Goal: Information Seeking & Learning: Learn about a topic

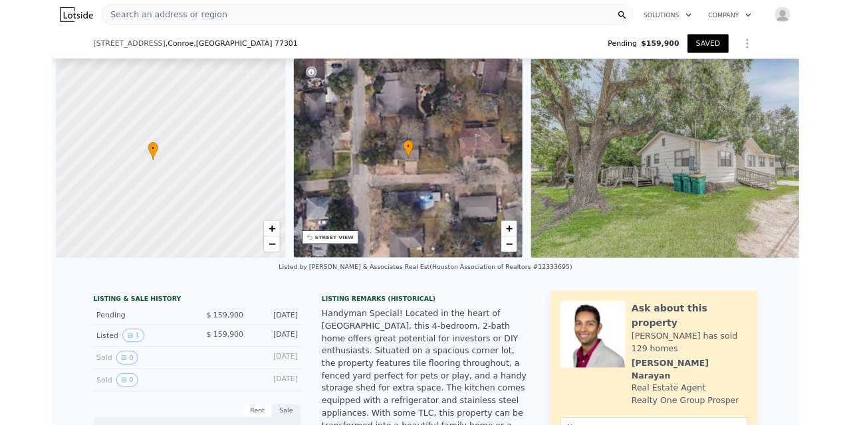
scroll to position [0, 750]
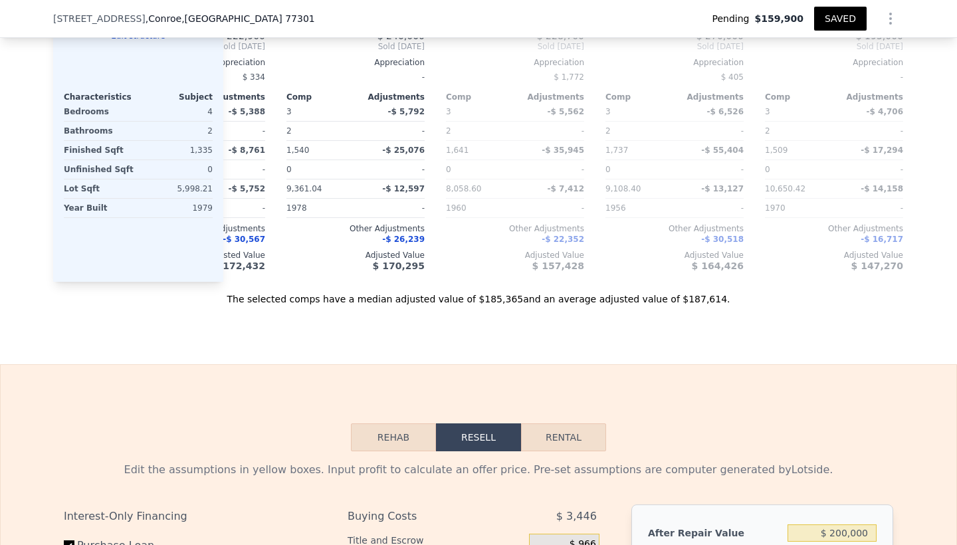
type input "$ 200,000"
type input "$ 23,700"
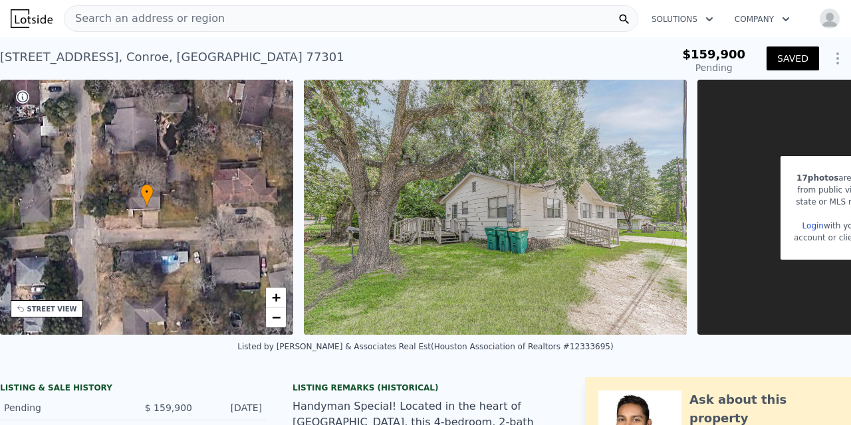
scroll to position [0, 0]
click at [126, 20] on span "Search an address or region" at bounding box center [144, 19] width 160 height 16
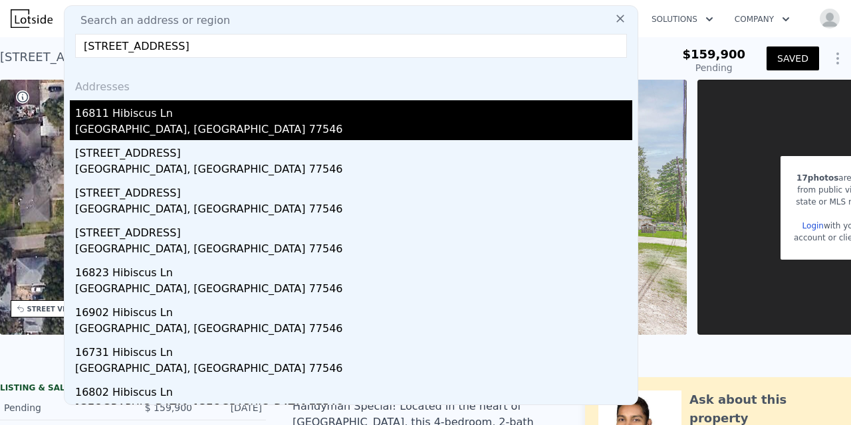
type input "[STREET_ADDRESS]"
click at [122, 120] on div "16811 Hibiscus Ln" at bounding box center [353, 110] width 557 height 21
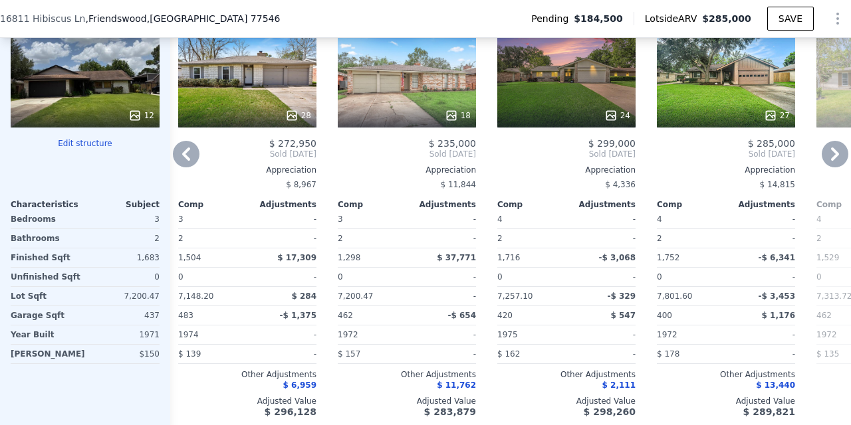
scroll to position [1412, 0]
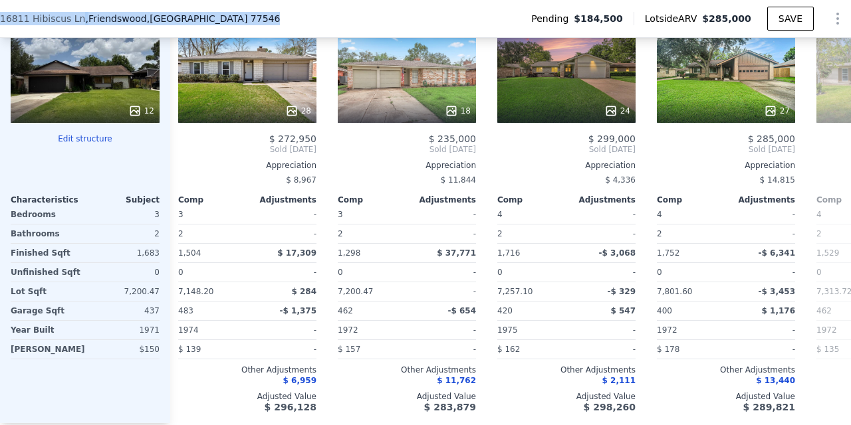
drag, startPoint x: 190, startPoint y: 19, endPoint x: 0, endPoint y: 20, distance: 190.1
click at [0, 20] on div "[STREET_ADDRESS]" at bounding box center [145, 18] width 290 height 13
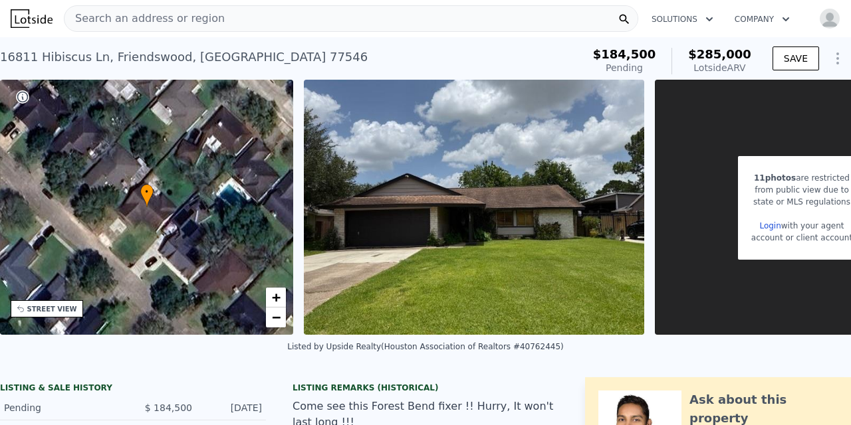
scroll to position [0, 0]
click at [144, 20] on span "Search an address or region" at bounding box center [144, 19] width 160 height 16
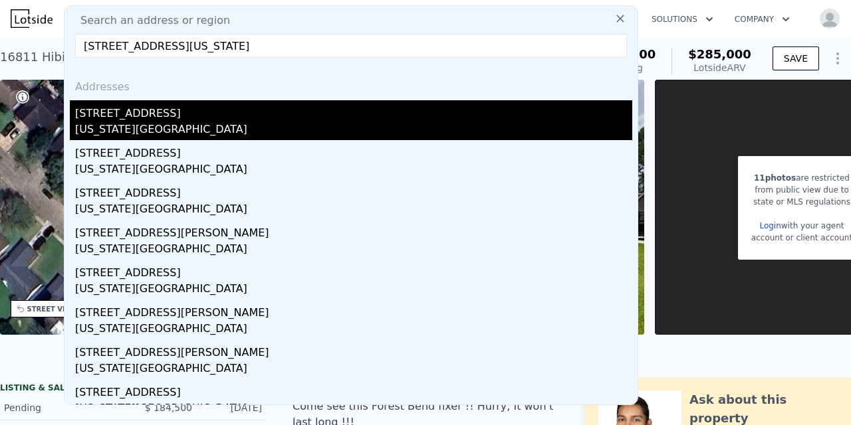
type input "[STREET_ADDRESS][US_STATE]"
click at [150, 117] on div "[STREET_ADDRESS]" at bounding box center [353, 110] width 557 height 21
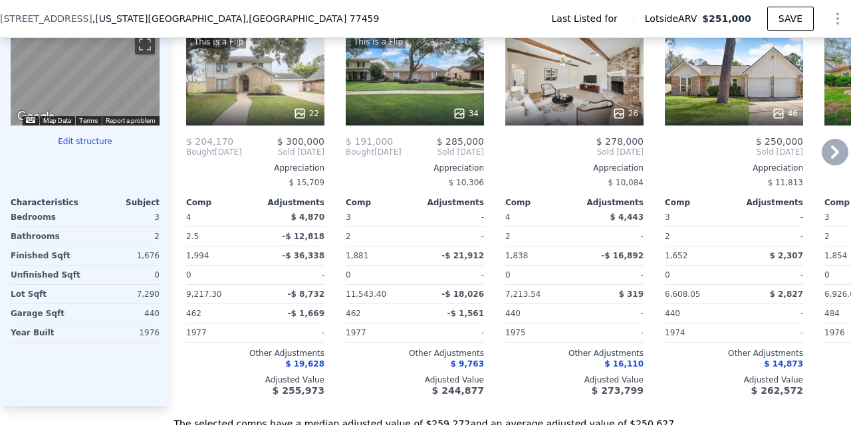
scroll to position [1186, 0]
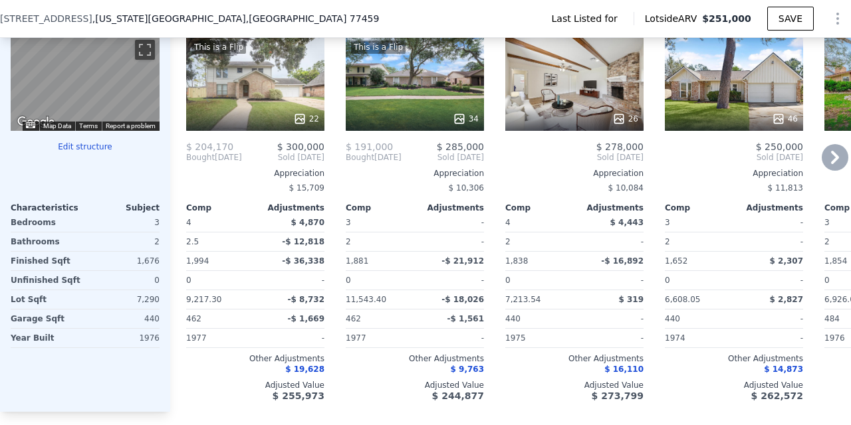
click at [726, 106] on div "46" at bounding box center [734, 83] width 138 height 96
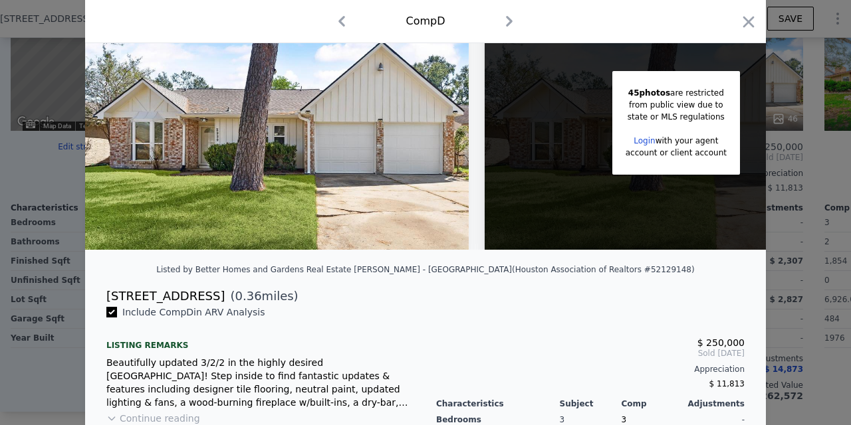
scroll to position [92, 0]
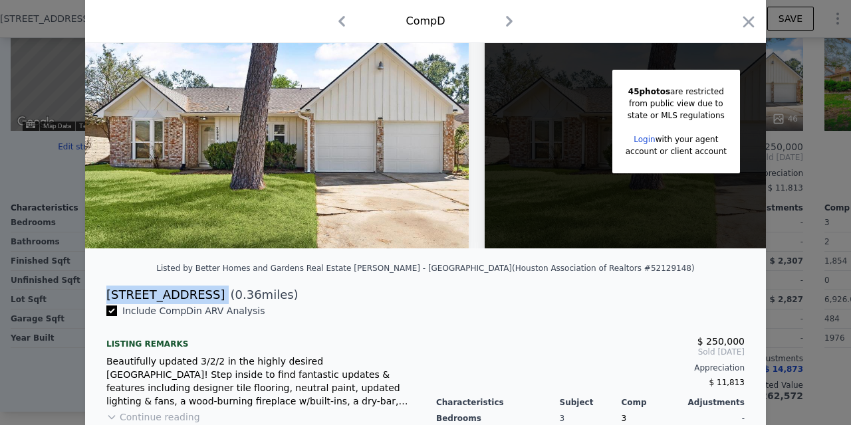
drag, startPoint x: 106, startPoint y: 294, endPoint x: 220, endPoint y: 298, distance: 113.7
click at [220, 297] on div "[STREET_ADDRESS]" at bounding box center [165, 295] width 118 height 19
click at [753, 23] on icon "button" at bounding box center [748, 22] width 19 height 19
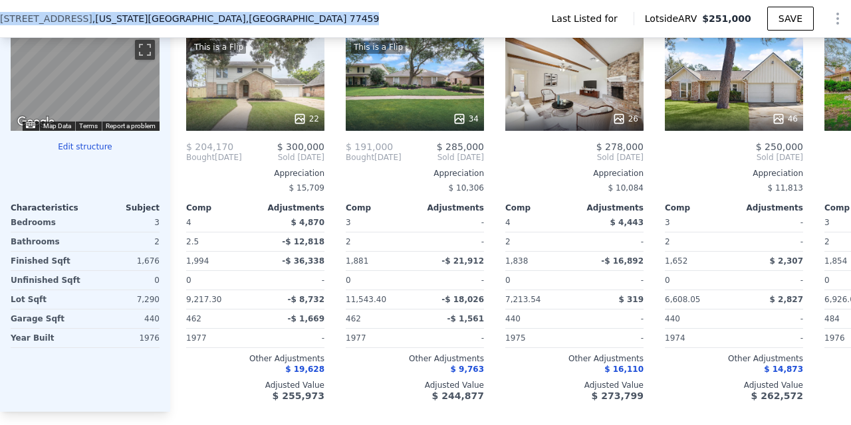
drag, startPoint x: 226, startPoint y: 18, endPoint x: 0, endPoint y: 18, distance: 225.9
click at [0, 18] on div "[STREET_ADDRESS][US_STATE]" at bounding box center [194, 18] width 389 height 13
